Goal: Information Seeking & Learning: Learn about a topic

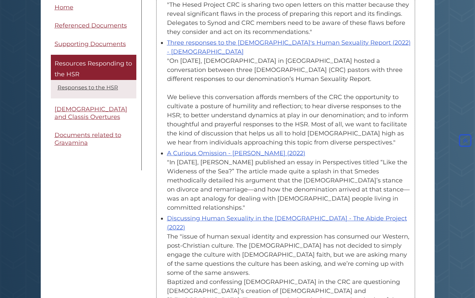
scroll to position [490, 0]
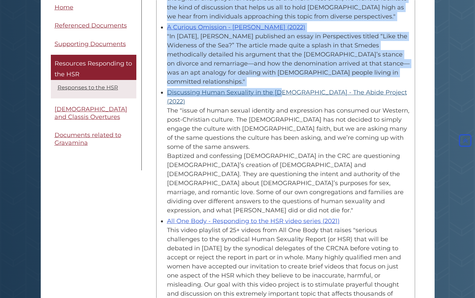
drag, startPoint x: 262, startPoint y: 180, endPoint x: 234, endPoint y: 74, distance: 109.7
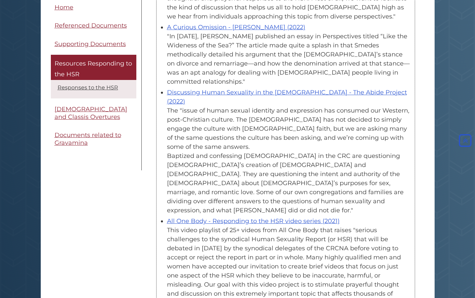
click at [277, 140] on div "The "issue of human sexual identity and expression has consumed our Western, po…" at bounding box center [289, 160] width 244 height 109
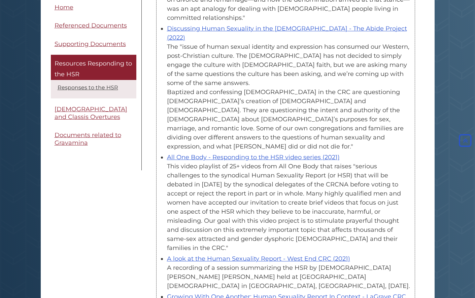
scroll to position [590, 0]
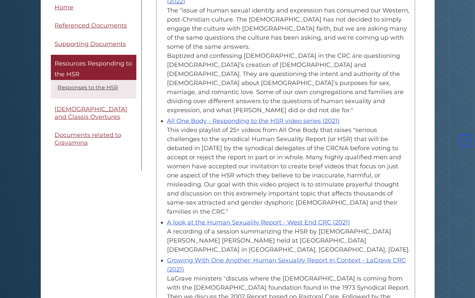
drag, startPoint x: 360, startPoint y: 94, endPoint x: 343, endPoint y: 82, distance: 20.9
click at [344, 77] on ul "Challenging Conversations Toolkit ([DEMOGRAPHIC_DATA] [DEMOGRAPHIC_DATA] Resour…" at bounding box center [285, 169] width 251 height 1091
click at [348, 126] on div "This video playlist of 25+ videos from All One Body that raises "serious challe…" at bounding box center [289, 171] width 244 height 91
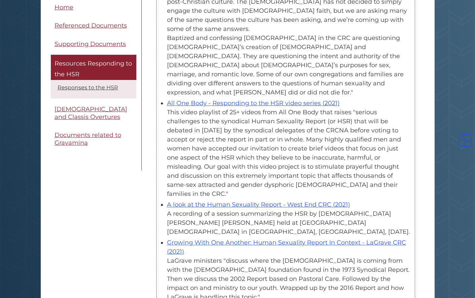
scroll to position [588, 0]
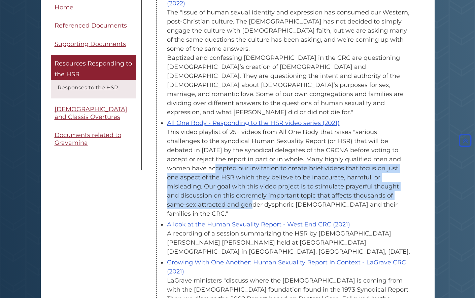
drag, startPoint x: 348, startPoint y: 111, endPoint x: 339, endPoint y: 147, distance: 37.1
click at [339, 147] on div "This video playlist of 25+ videos from All One Body that raises "serious challe…" at bounding box center [289, 173] width 244 height 91
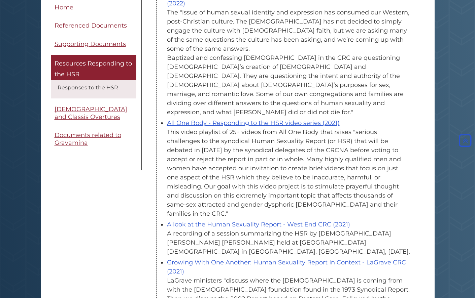
click at [281, 128] on div "This video playlist of 25+ videos from All One Body that raises "serious challe…" at bounding box center [289, 173] width 244 height 91
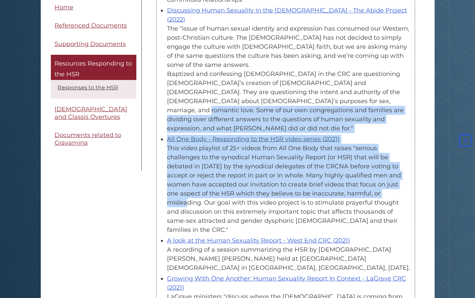
drag, startPoint x: 281, startPoint y: 127, endPoint x: 303, endPoint y: 114, distance: 26.2
click at [307, 133] on li "All One Body - Responding to the HSR video series (2021) This video playlist of…" at bounding box center [289, 184] width 244 height 102
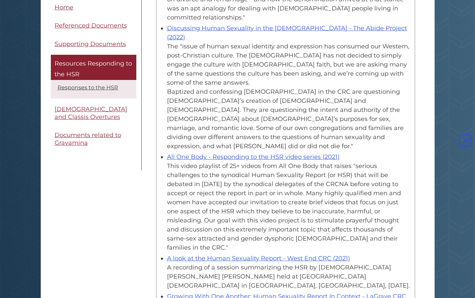
click at [282, 165] on div "This video playlist of 25+ videos from All One Body that raises "serious challe…" at bounding box center [289, 207] width 244 height 91
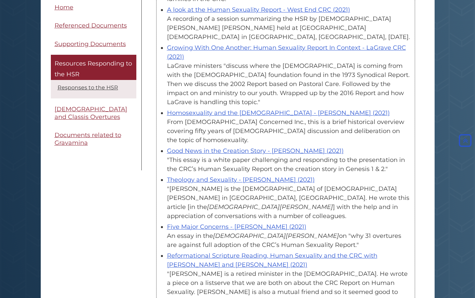
scroll to position [846, 0]
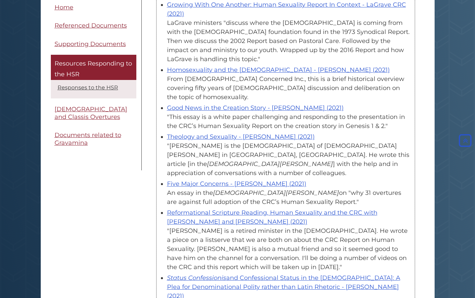
drag, startPoint x: 406, startPoint y: 146, endPoint x: 402, endPoint y: 68, distance: 78.1
click at [402, 142] on div ""[PERSON_NAME] is the [DEMOGRAPHIC_DATA] of [DEMOGRAPHIC_DATA][PERSON_NAME] in …" at bounding box center [289, 160] width 244 height 36
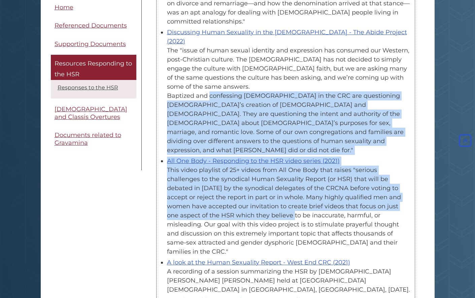
scroll to position [619, 0]
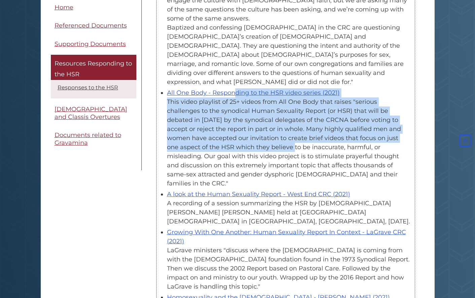
drag, startPoint x: 194, startPoint y: 256, endPoint x: 176, endPoint y: 41, distance: 216.1
click at [176, 87] on li "All One Body - Responding to the HSR video series (2021) This video playlist of…" at bounding box center [289, 138] width 244 height 102
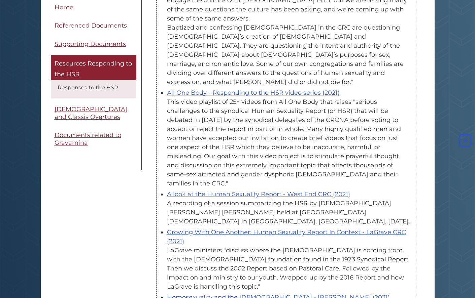
click at [189, 228] on div "Growing With One Another: Human Sexuality Report In Context - LaGrave CRC (2021…" at bounding box center [289, 260] width 244 height 64
drag, startPoint x: 219, startPoint y: 211, endPoint x: 223, endPoint y: 227, distance: 17.5
click at [223, 246] on div "LaGrave ministers "discuss where the [DEMOGRAPHIC_DATA] is coming from with the…" at bounding box center [289, 268] width 244 height 45
click at [300, 246] on div "LaGrave ministers "discuss where the [DEMOGRAPHIC_DATA] is coming from with the…" at bounding box center [289, 268] width 244 height 45
